Goal: Task Accomplishment & Management: Use online tool/utility

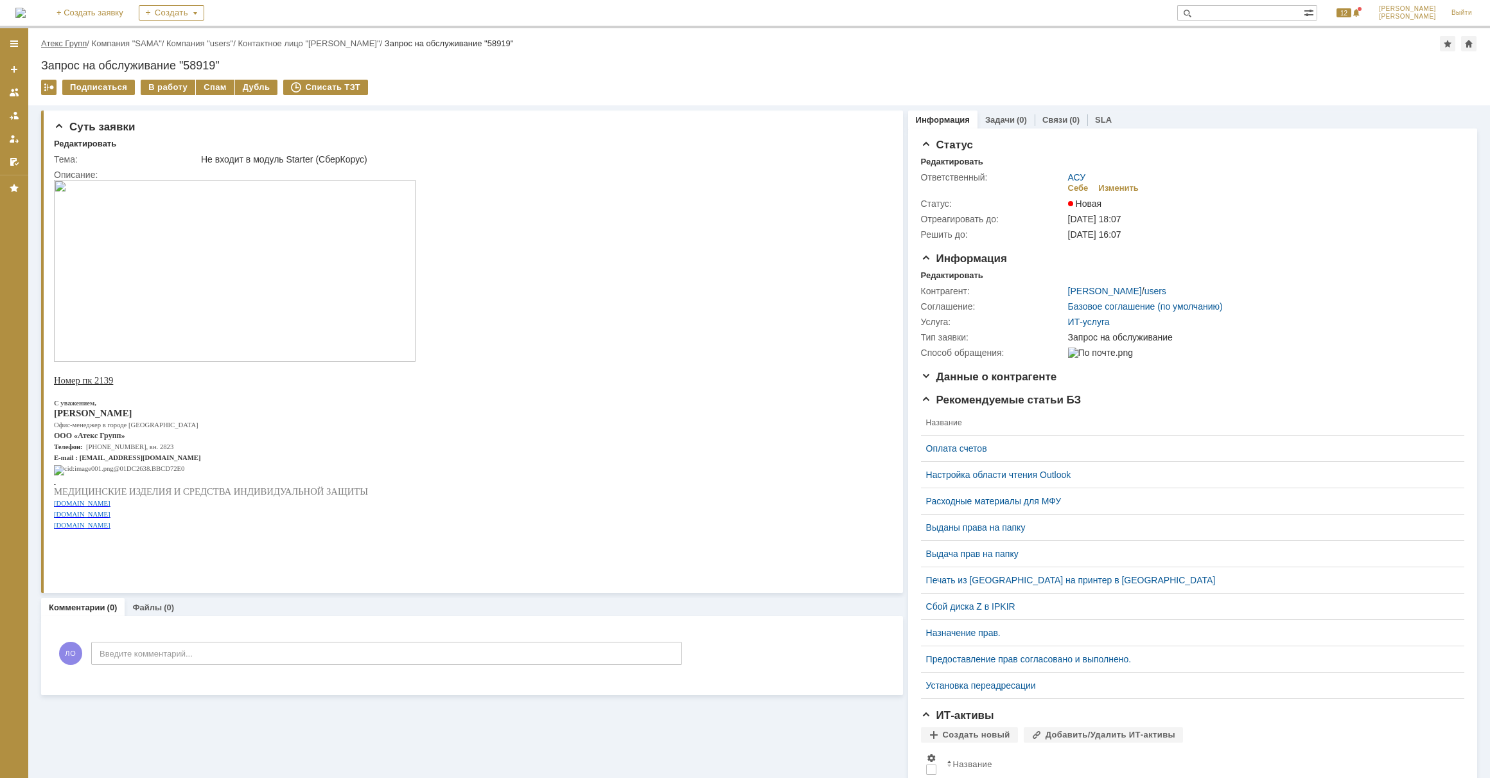
click at [76, 47] on link "Атекс Групп" at bounding box center [64, 44] width 46 height 10
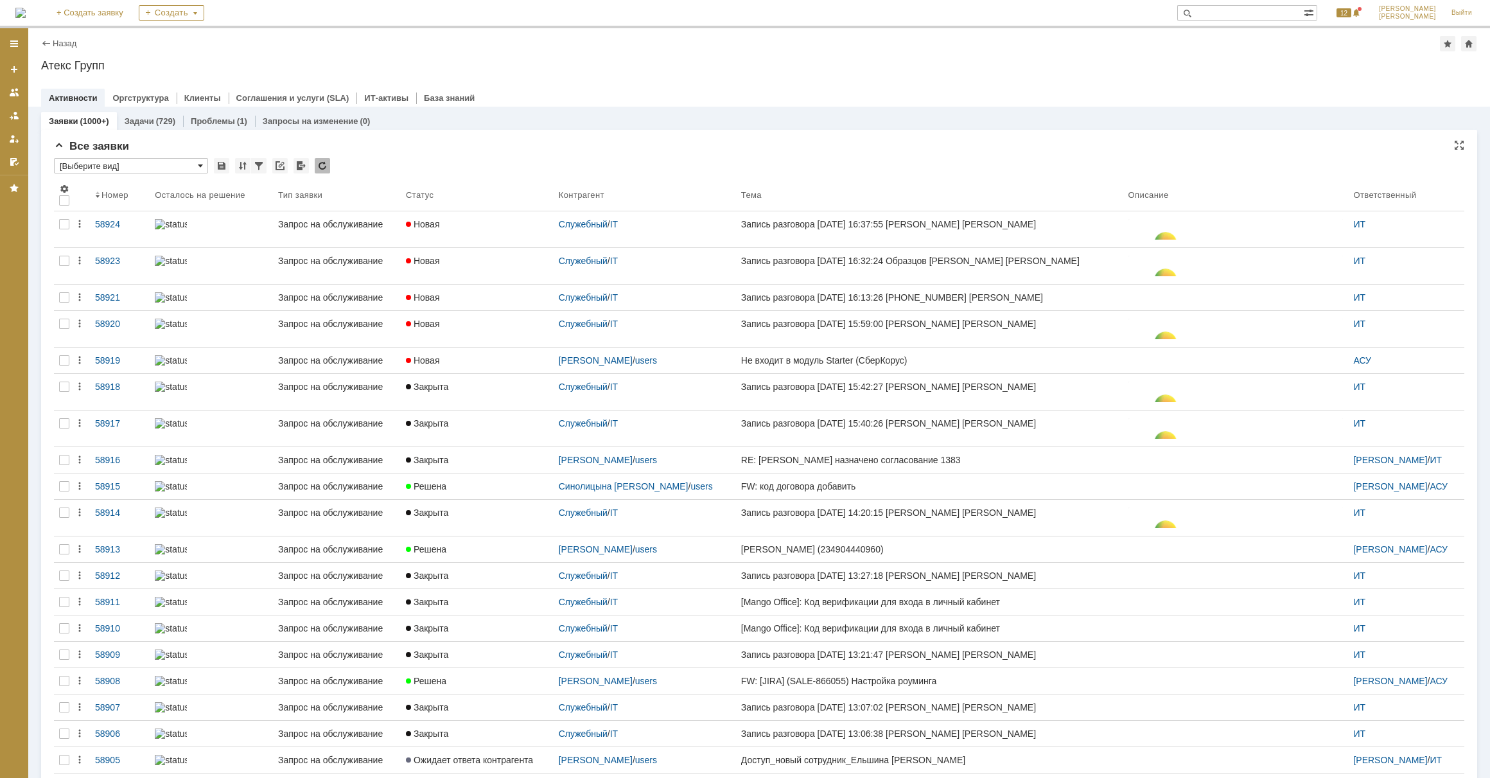
click at [198, 166] on span at bounding box center [200, 166] width 5 height 10
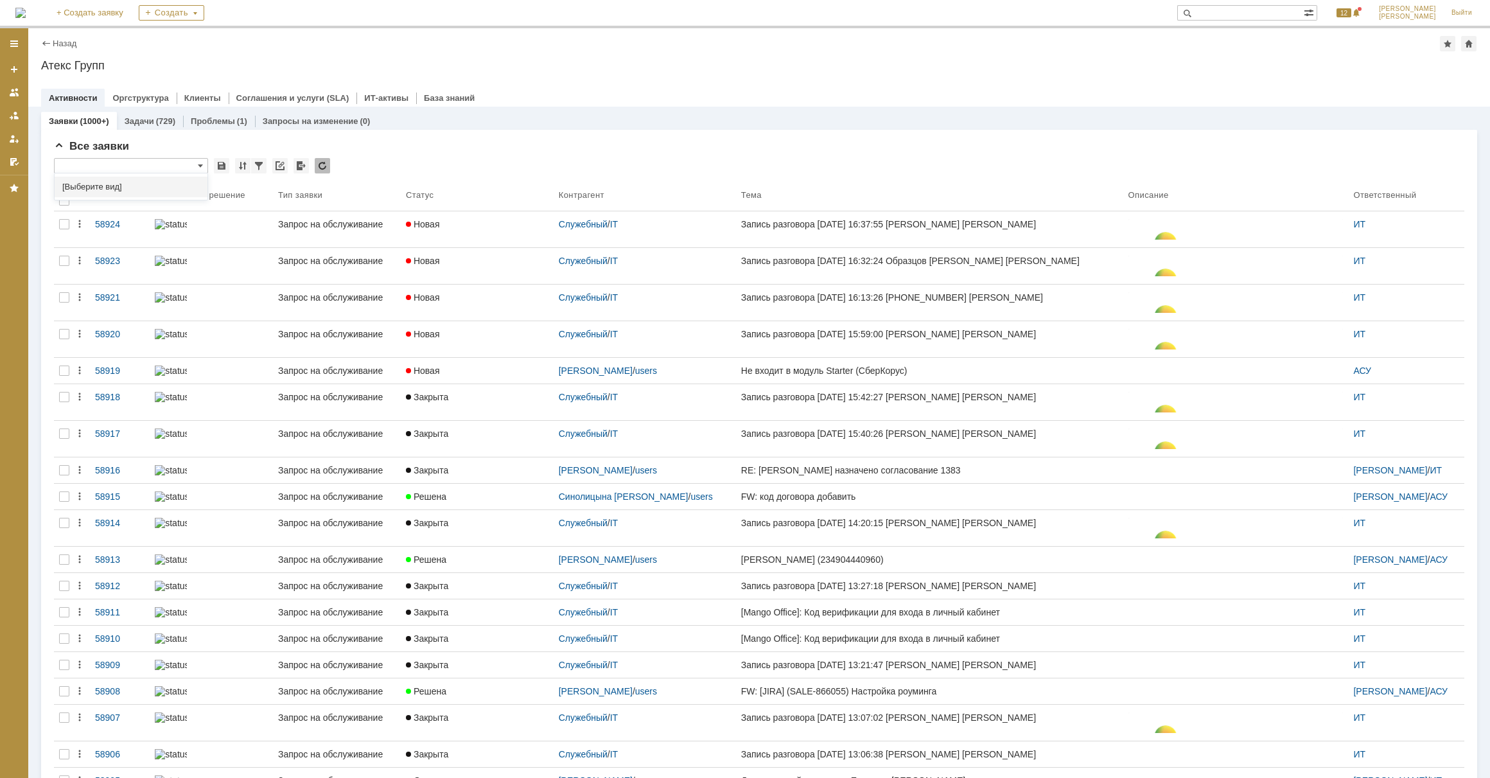
click at [185, 180] on div "[Выберите вид]" at bounding box center [131, 187] width 153 height 21
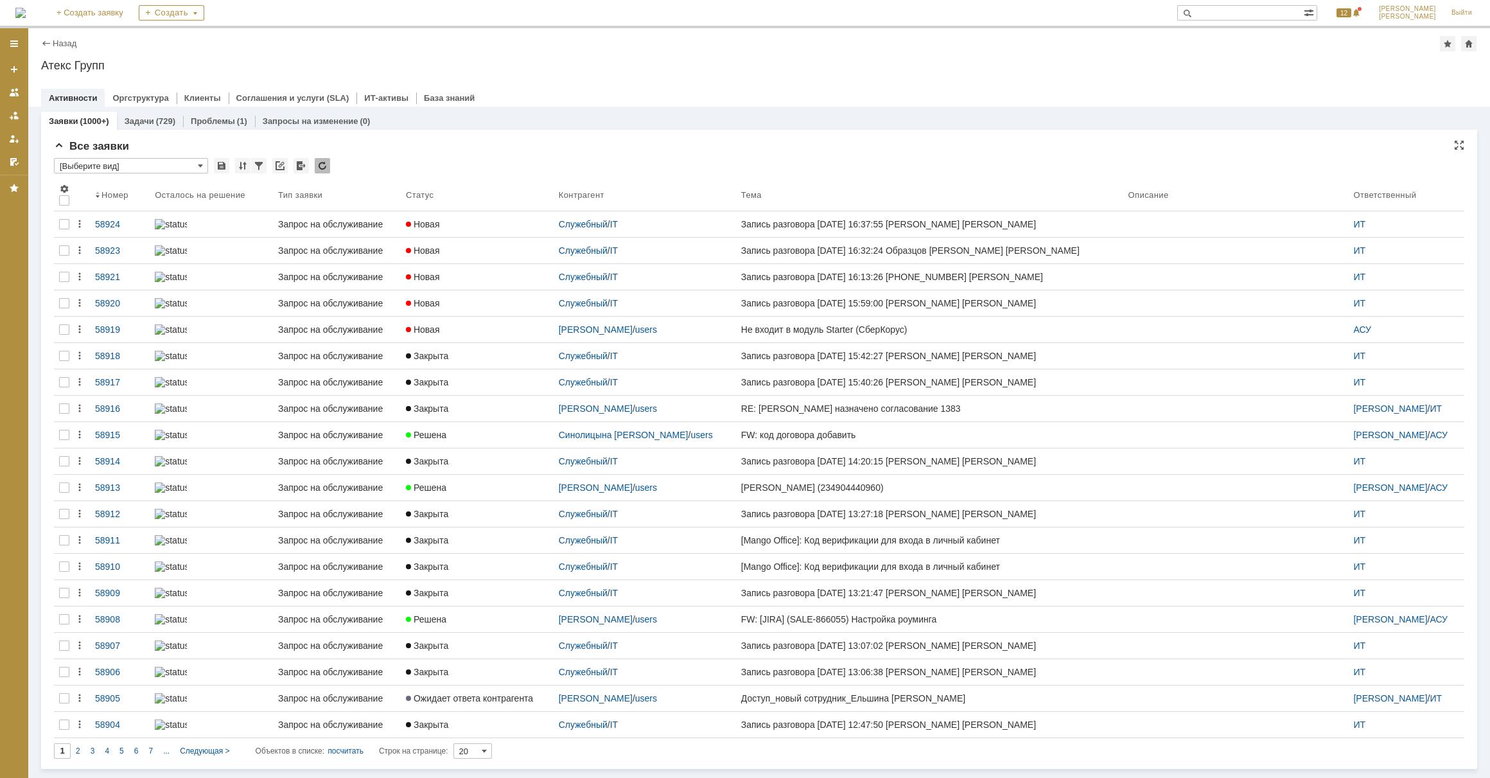
type input "[Выберите вид]"
click at [199, 162] on span at bounding box center [200, 166] width 5 height 10
click at [525, 173] on div "*" at bounding box center [759, 166] width 1410 height 17
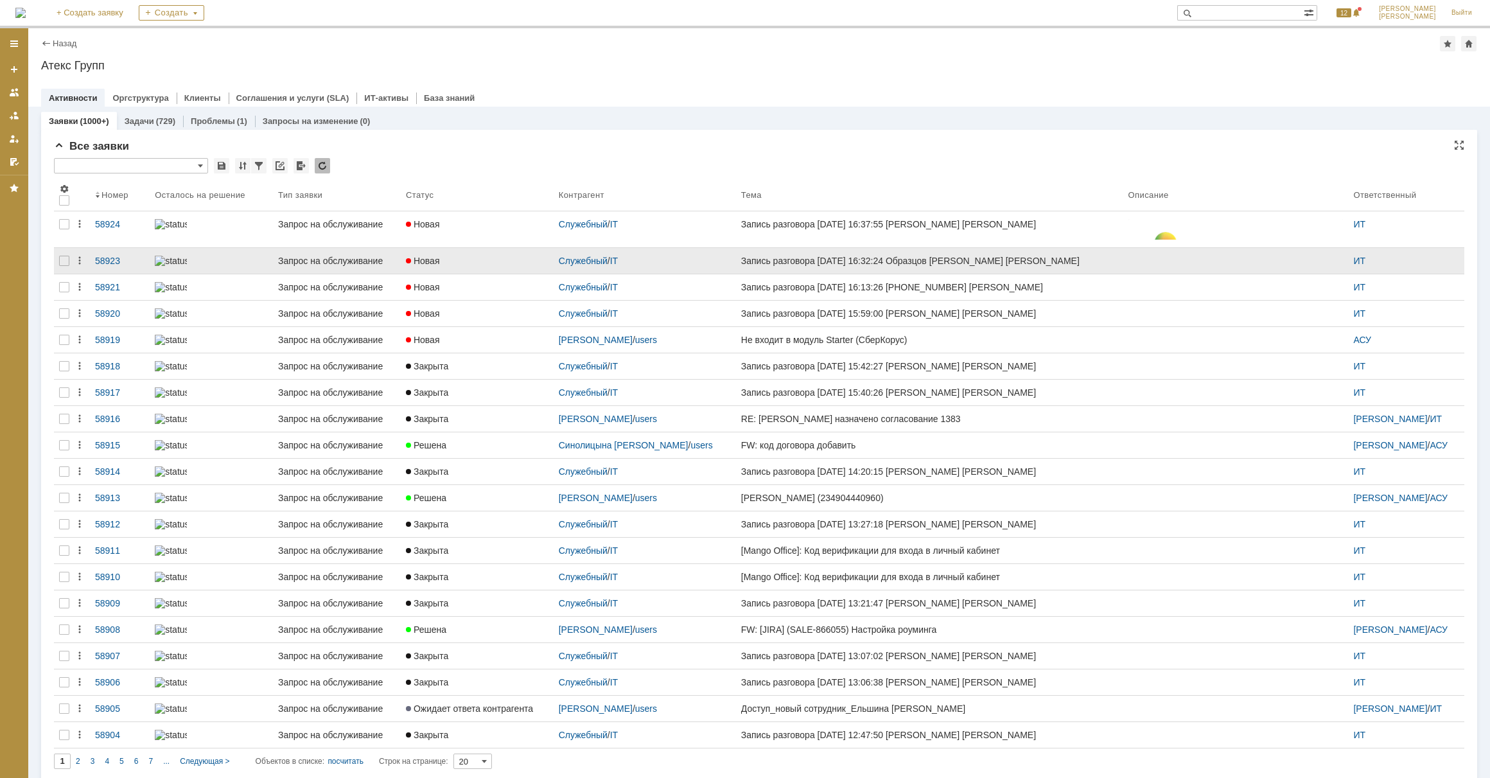
type input "[Выберите вид]"
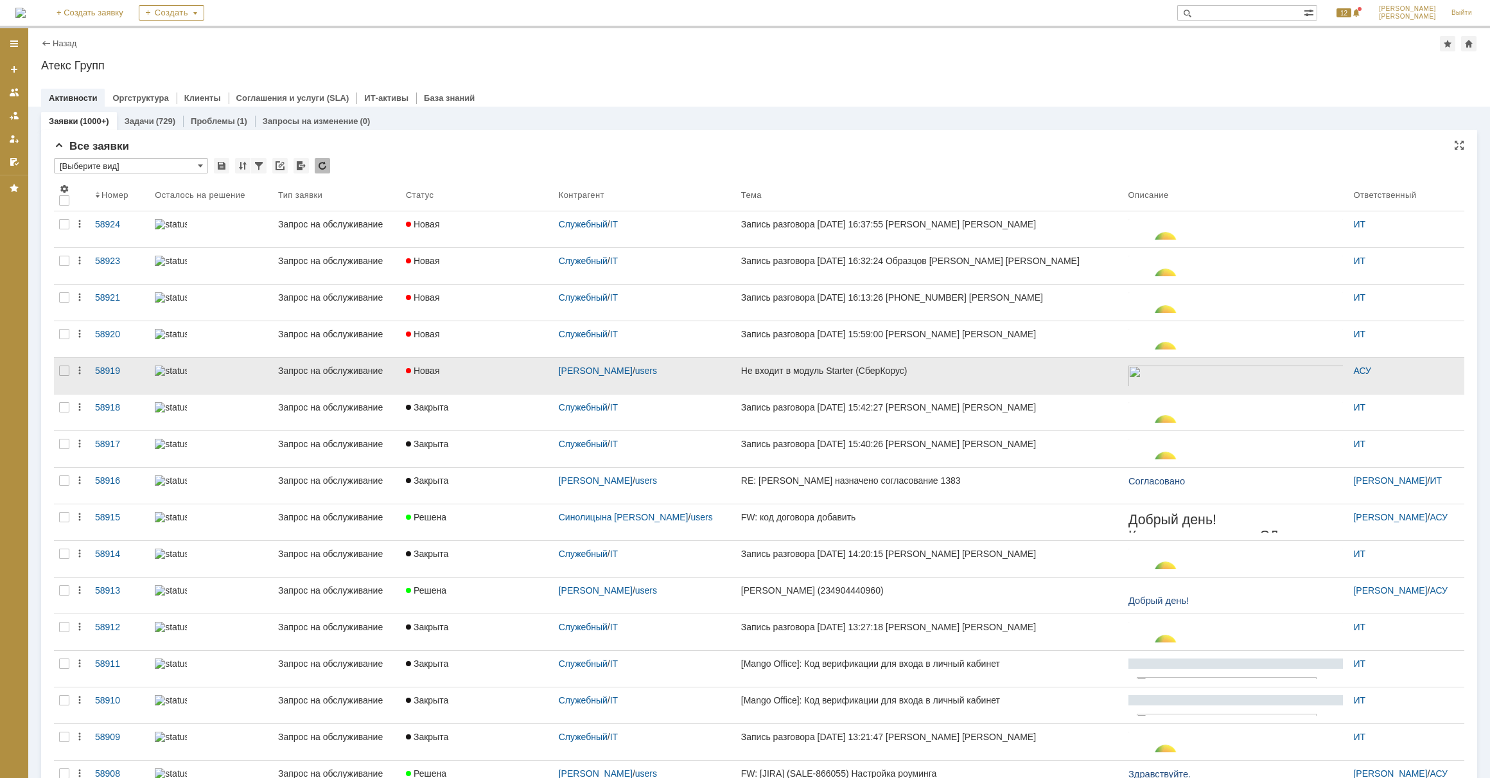
click at [826, 365] on div "Не входит в модуль Starter (СберКорус)" at bounding box center [929, 370] width 377 height 10
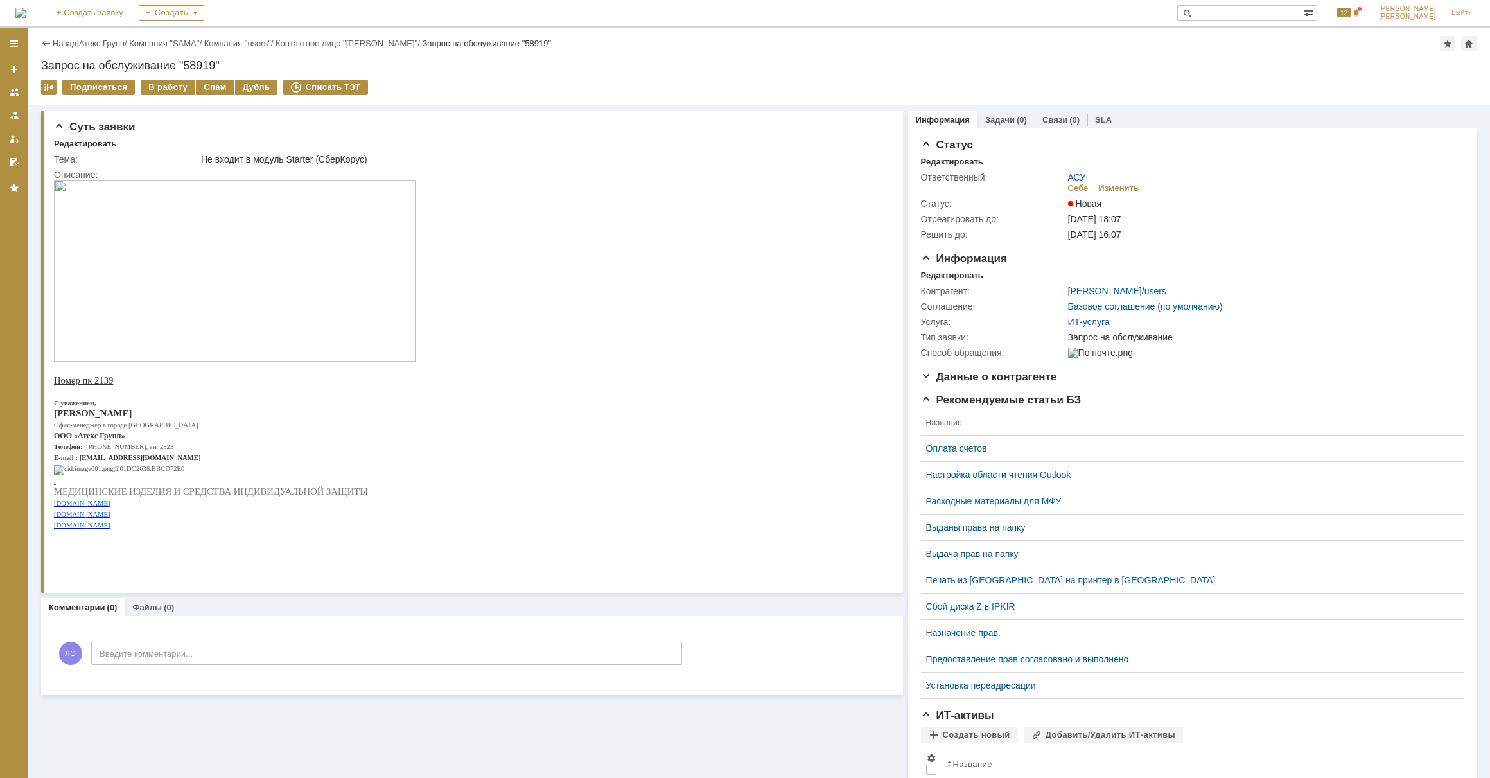
click at [803, 96] on div "Подписаться В работу Спам Дубль Списать ТЗТ" at bounding box center [759, 93] width 1436 height 27
click at [161, 83] on div "В работу" at bounding box center [168, 87] width 55 height 15
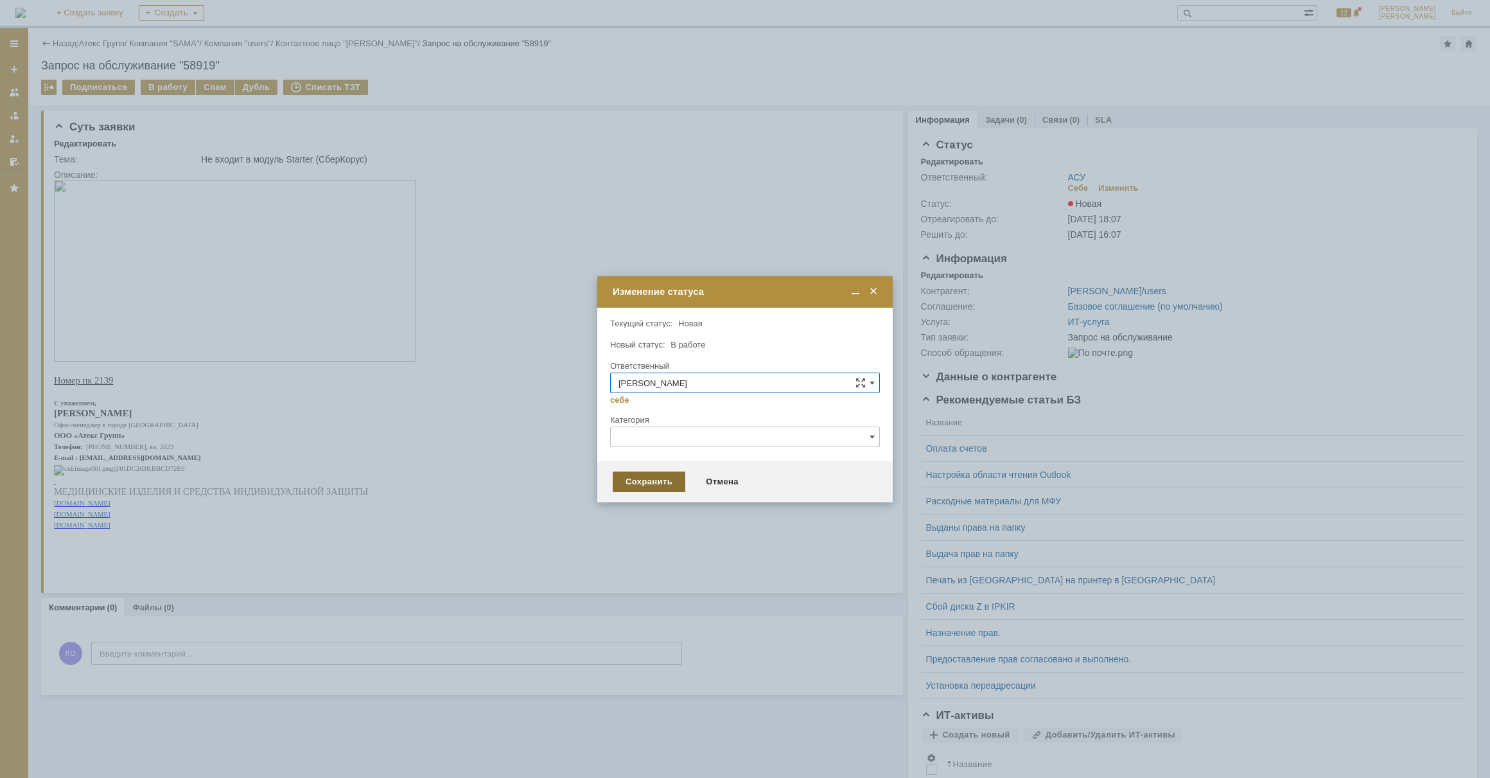
click at [649, 482] on div "Сохранить" at bounding box center [649, 481] width 73 height 21
